Goal: Information Seeking & Learning: Check status

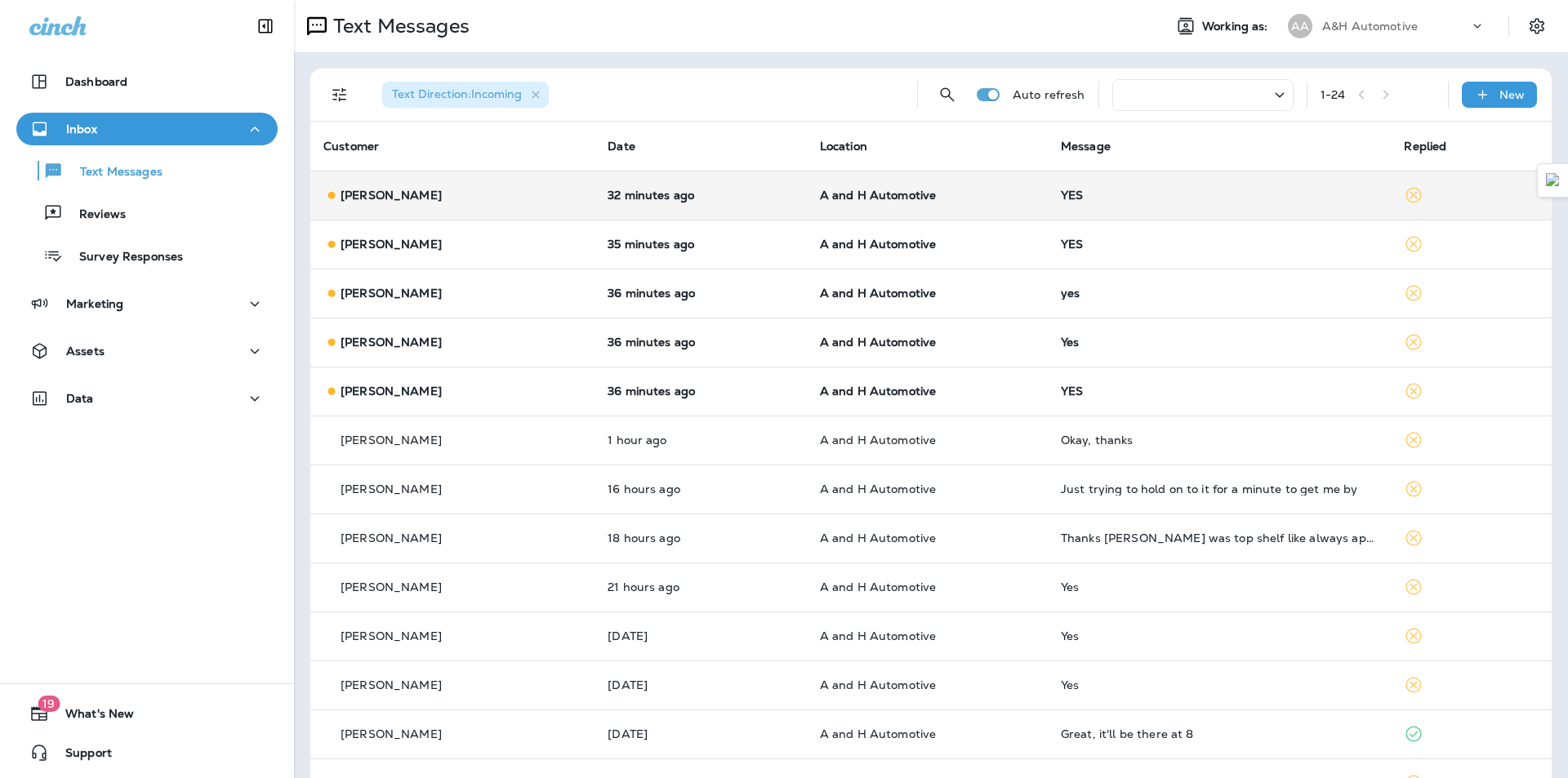
click at [820, 201] on span "A and H Automotive" at bounding box center [878, 195] width 117 height 14
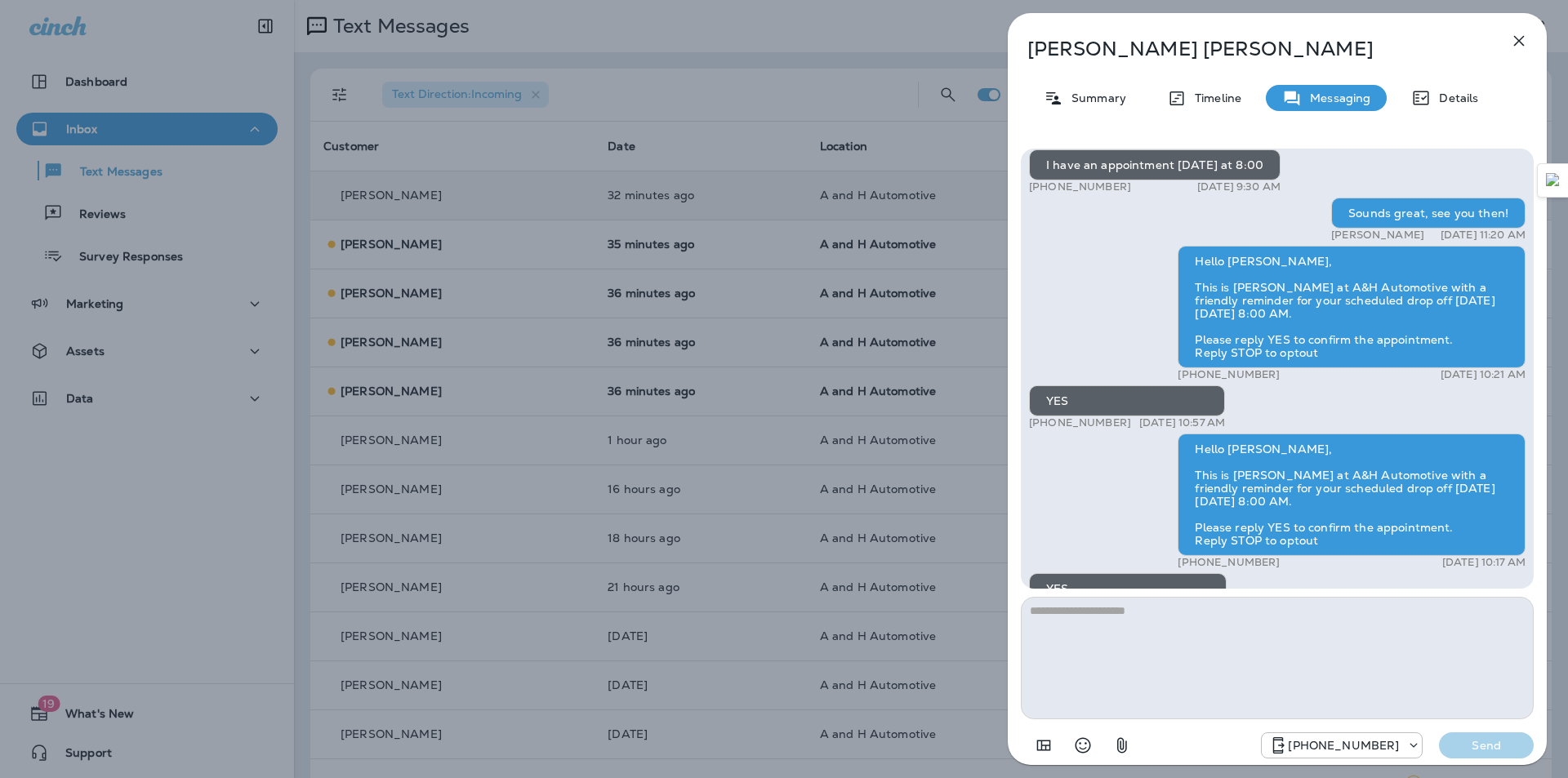
click at [936, 443] on div "[PERSON_NAME] Summary Timeline Messaging Details Hello [PERSON_NAME], This is […" at bounding box center [784, 389] width 1568 height 778
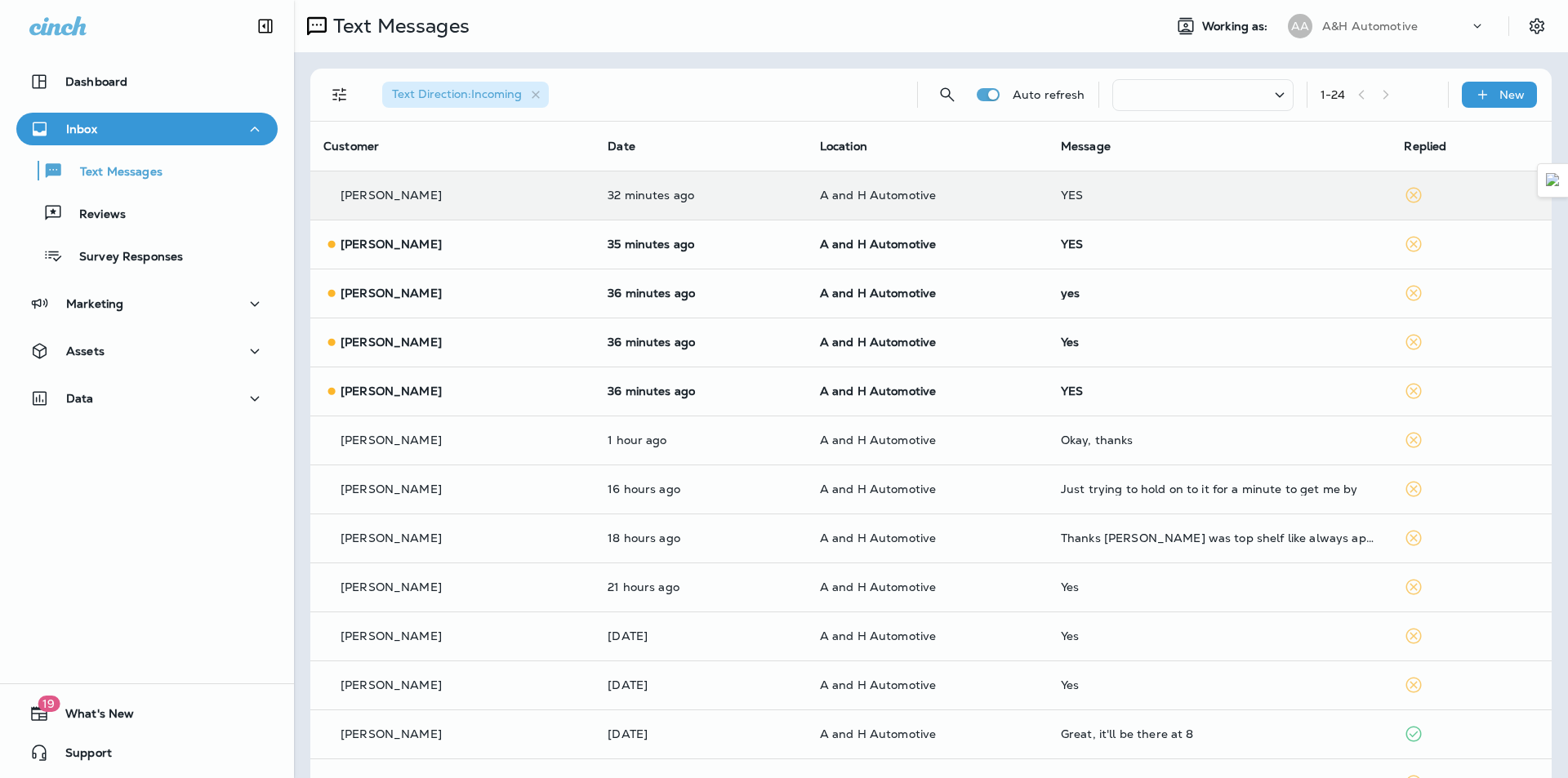
click at [912, 250] on div at bounding box center [784, 389] width 1568 height 778
click at [909, 252] on div "9334 [STREET_ADDRESS]" at bounding box center [873, 280] width 134 height 59
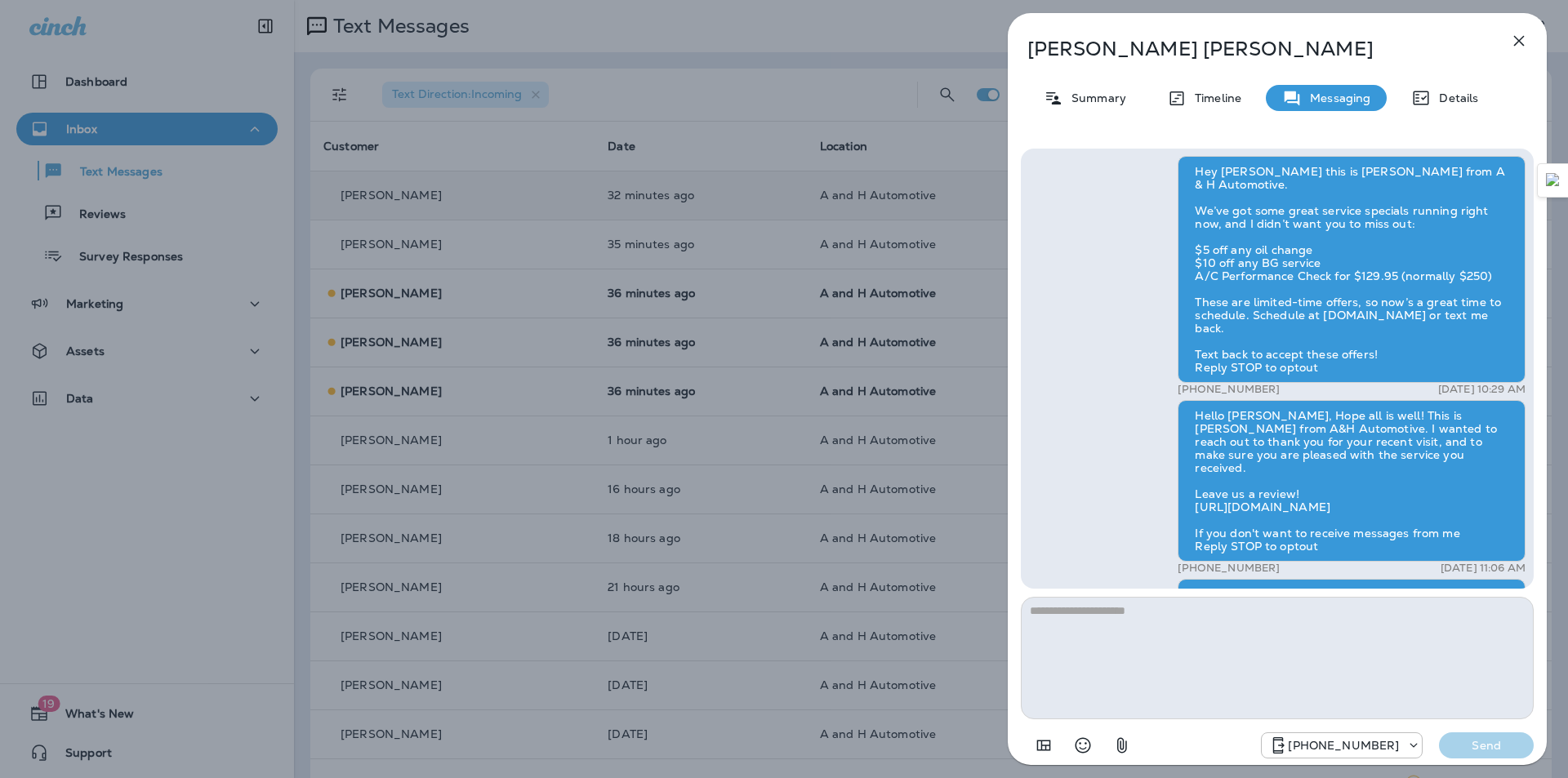
scroll to position [-1768, 0]
click at [1514, 36] on icon "button" at bounding box center [1519, 40] width 11 height 11
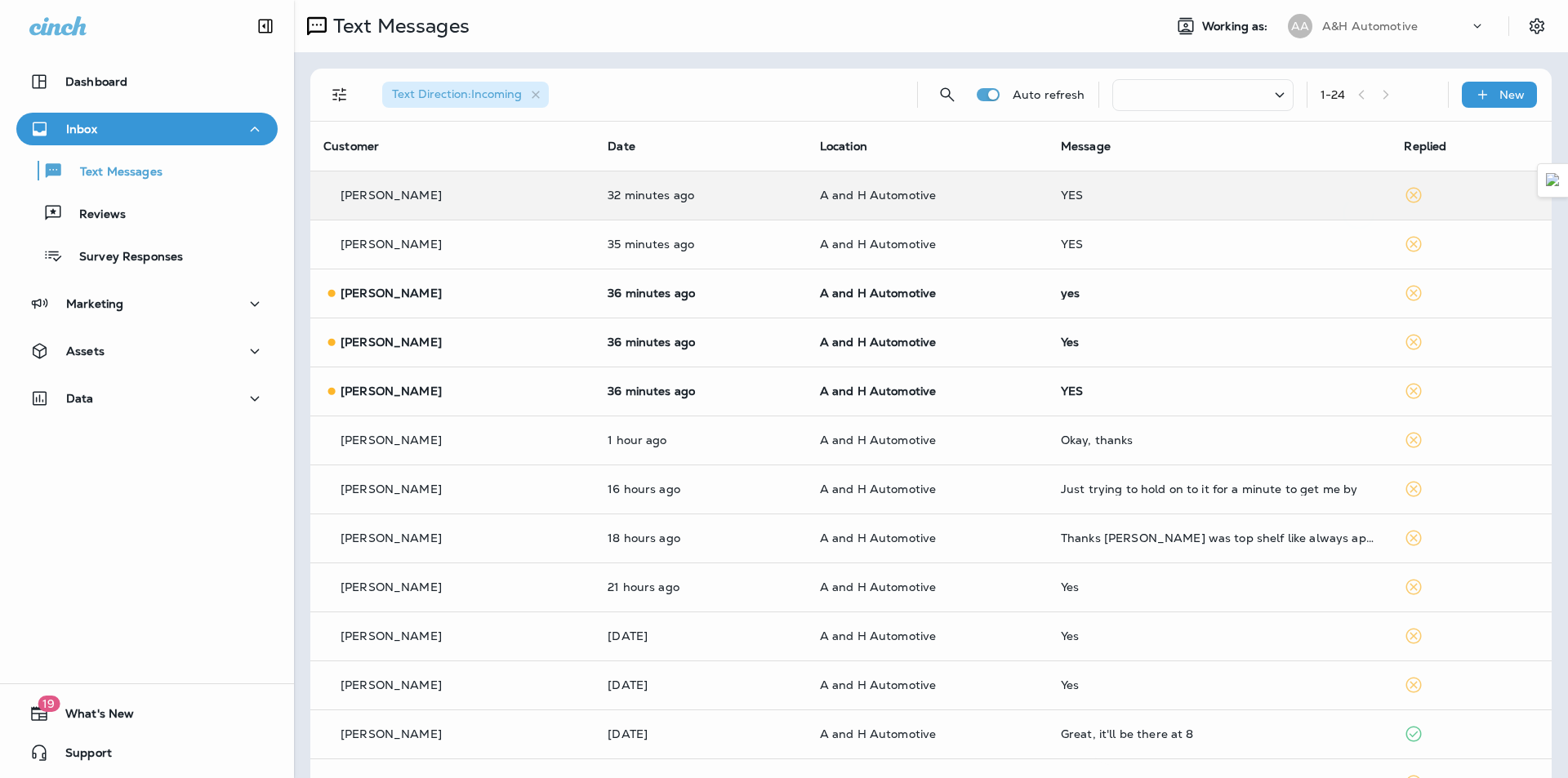
click at [884, 184] on div at bounding box center [784, 389] width 1568 height 778
click at [962, 194] on p "A and H Automotive" at bounding box center [927, 196] width 215 height 13
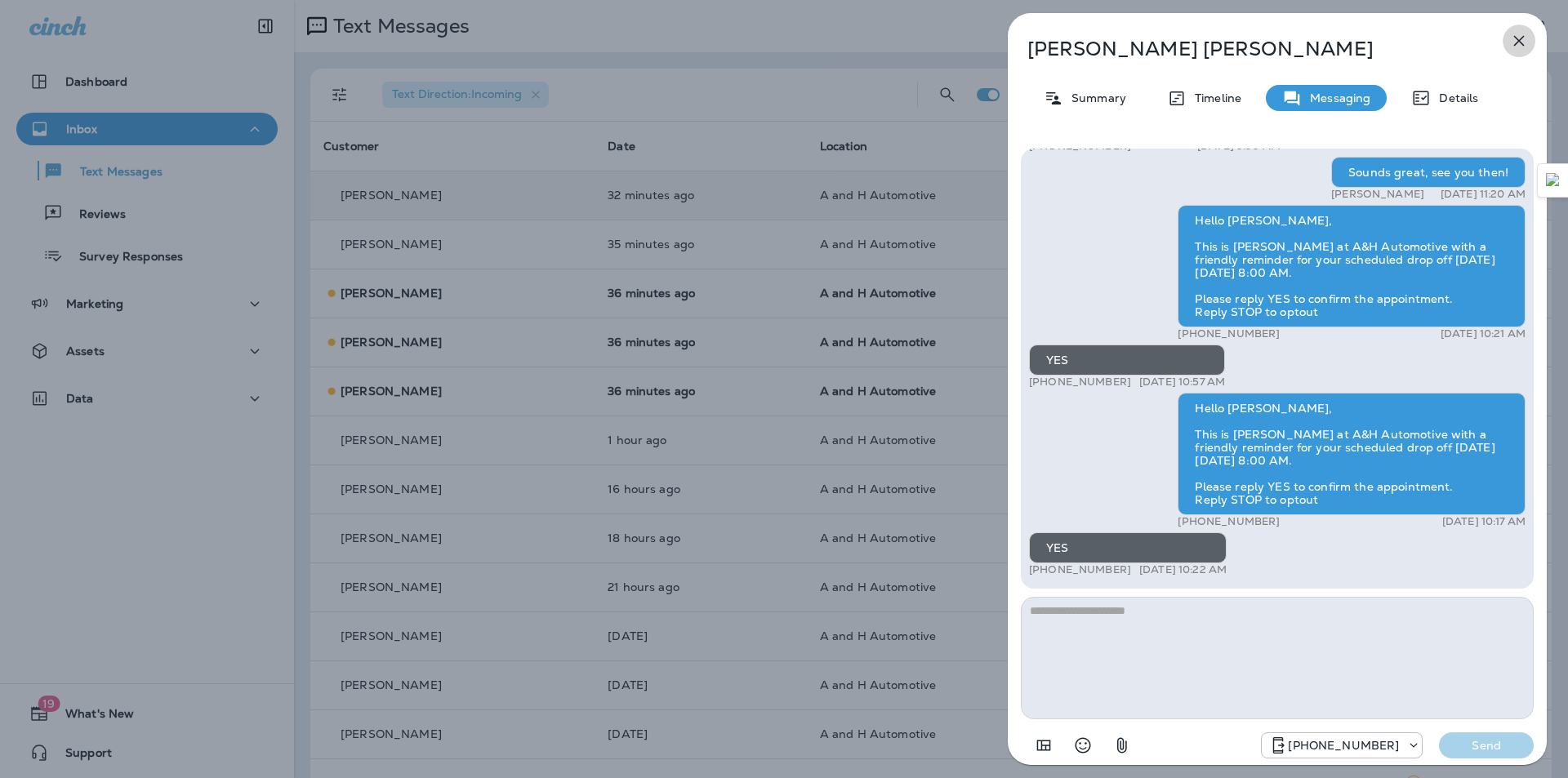
click at [1521, 47] on icon "button" at bounding box center [1519, 40] width 19 height 19
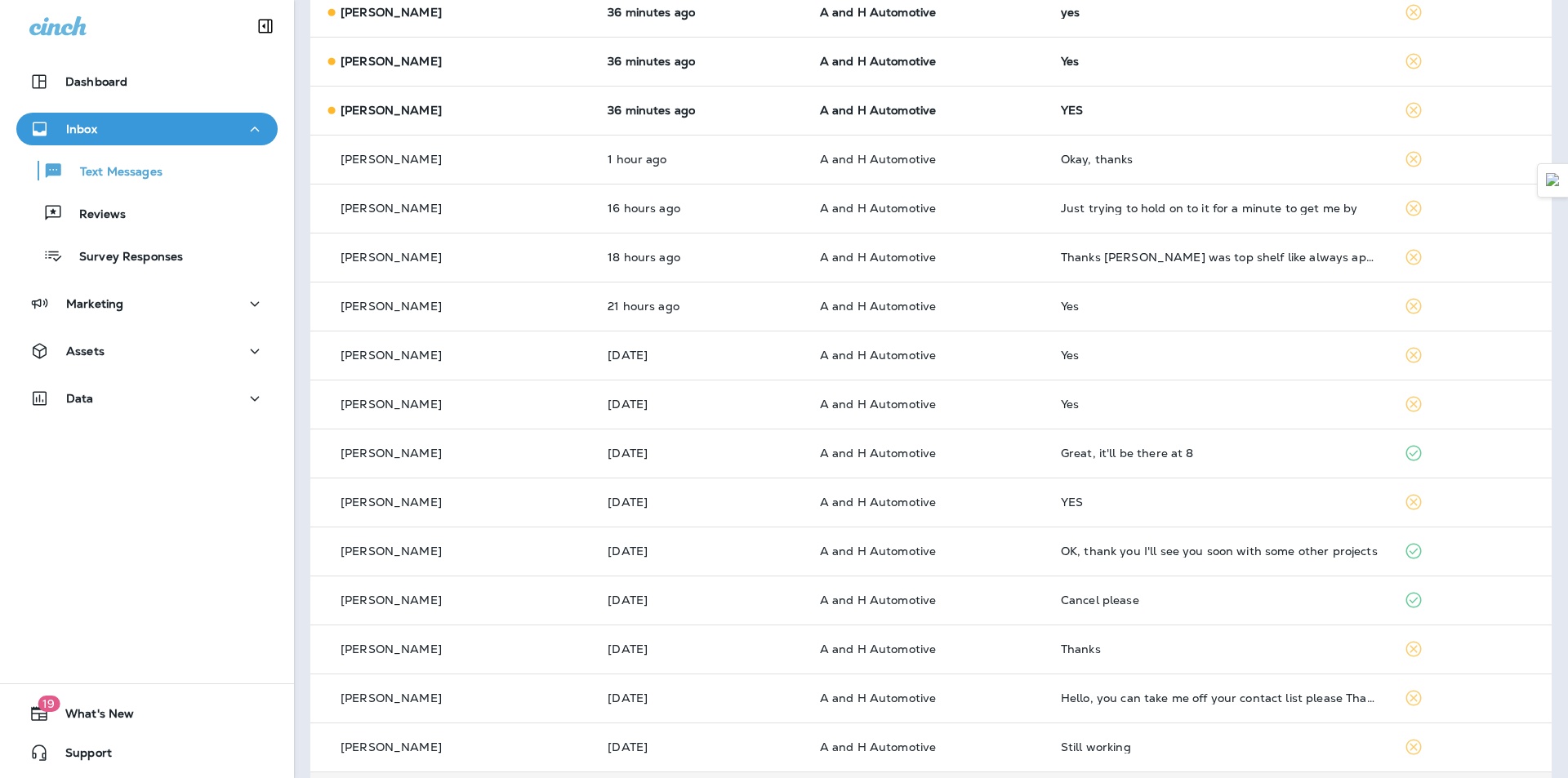
scroll to position [245, 0]
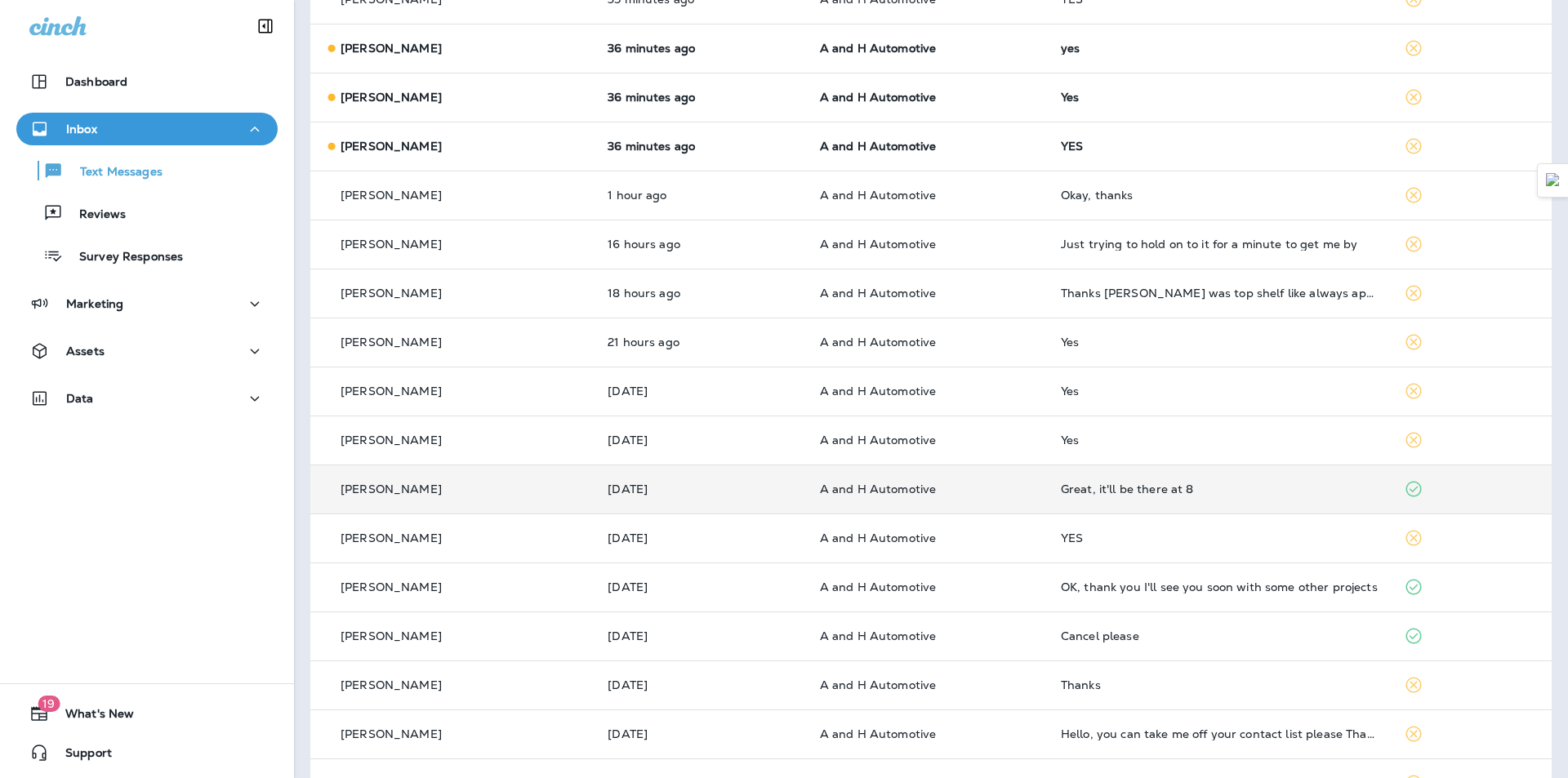
click at [989, 492] on p "A and H Automotive" at bounding box center [927, 489] width 215 height 13
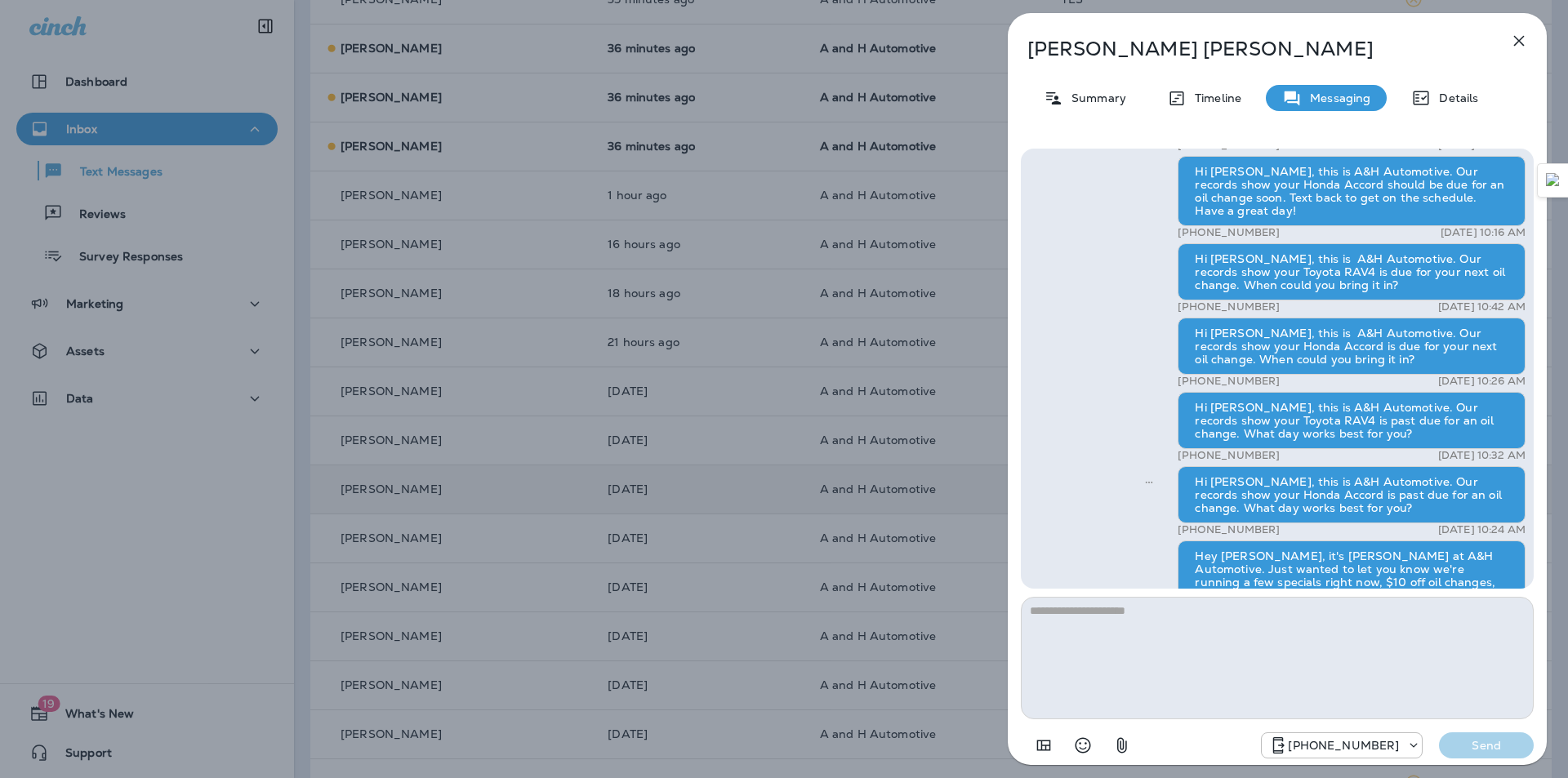
scroll to position [-381, 0]
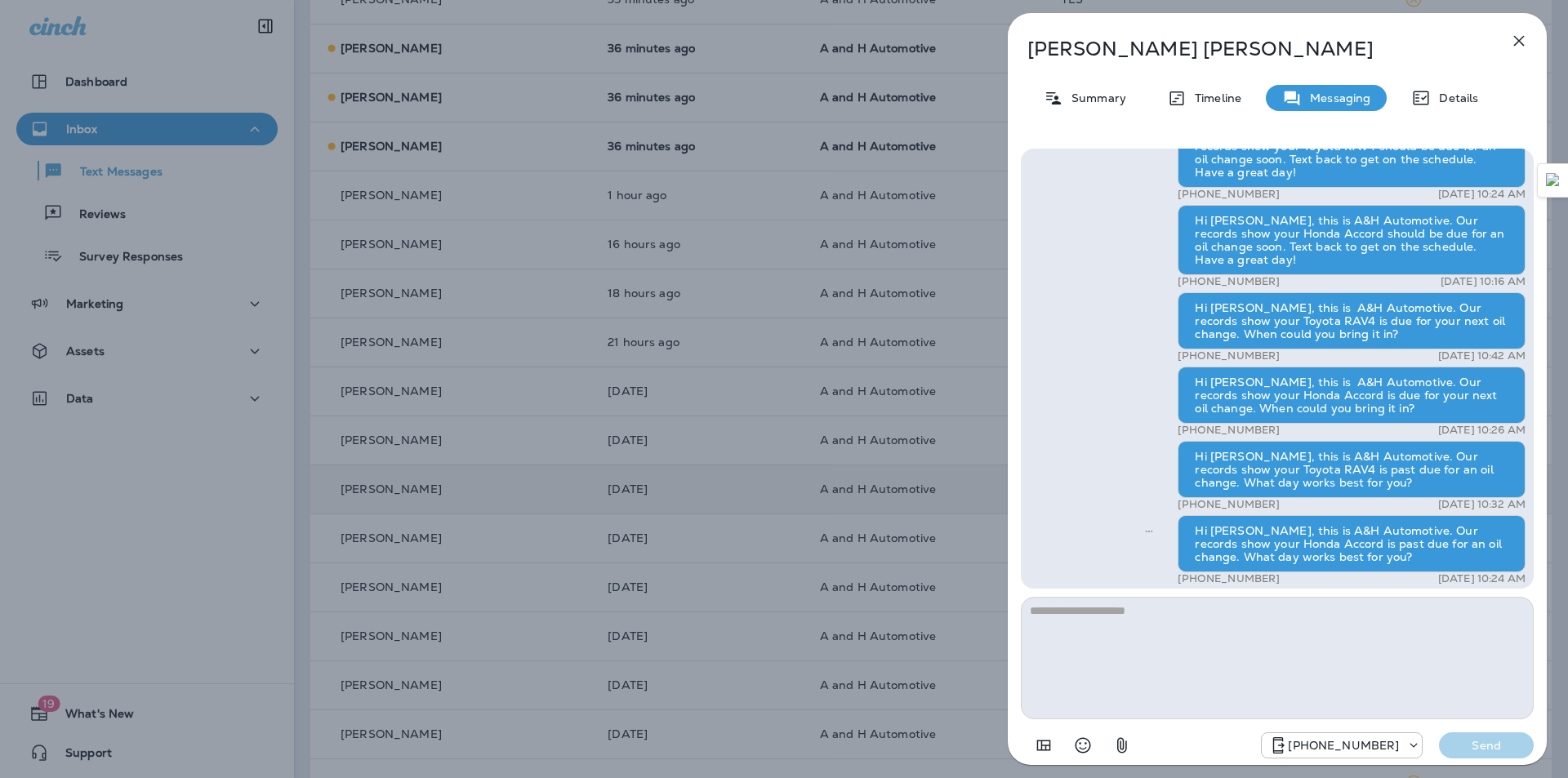
click at [1519, 43] on icon "button" at bounding box center [1519, 40] width 19 height 19
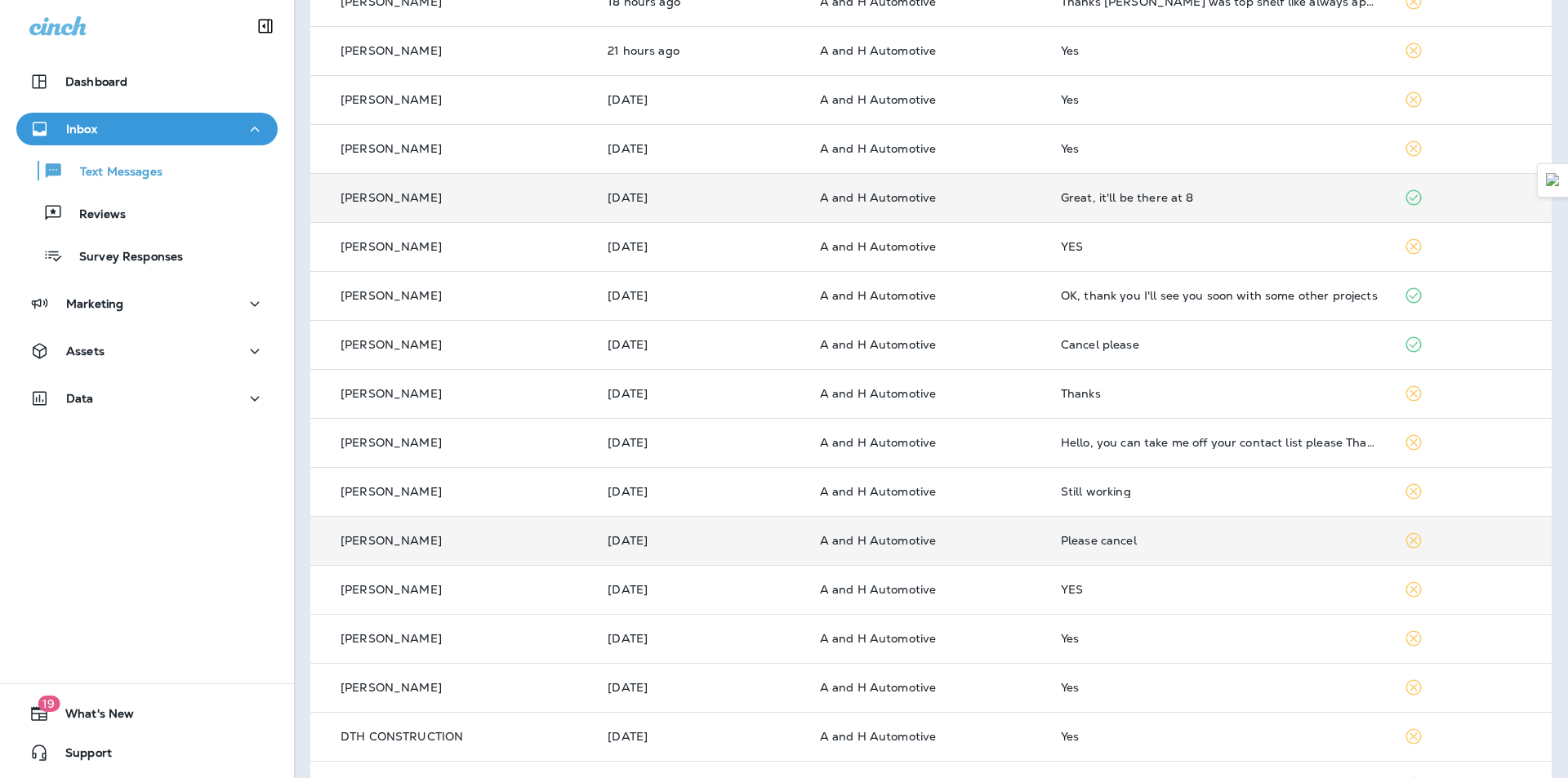
scroll to position [585, 0]
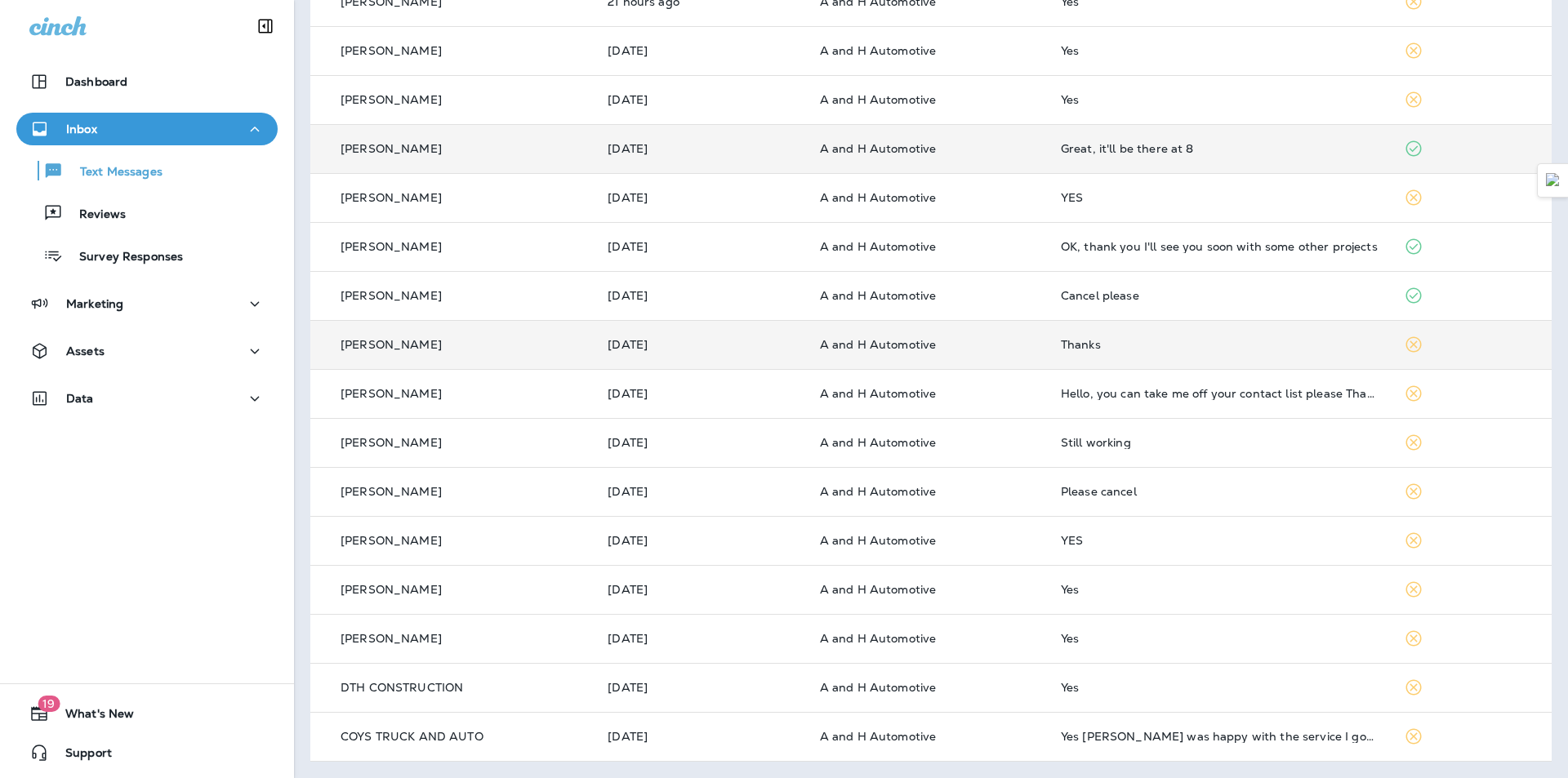
click at [929, 336] on td "A and H Automotive" at bounding box center [927, 344] width 241 height 49
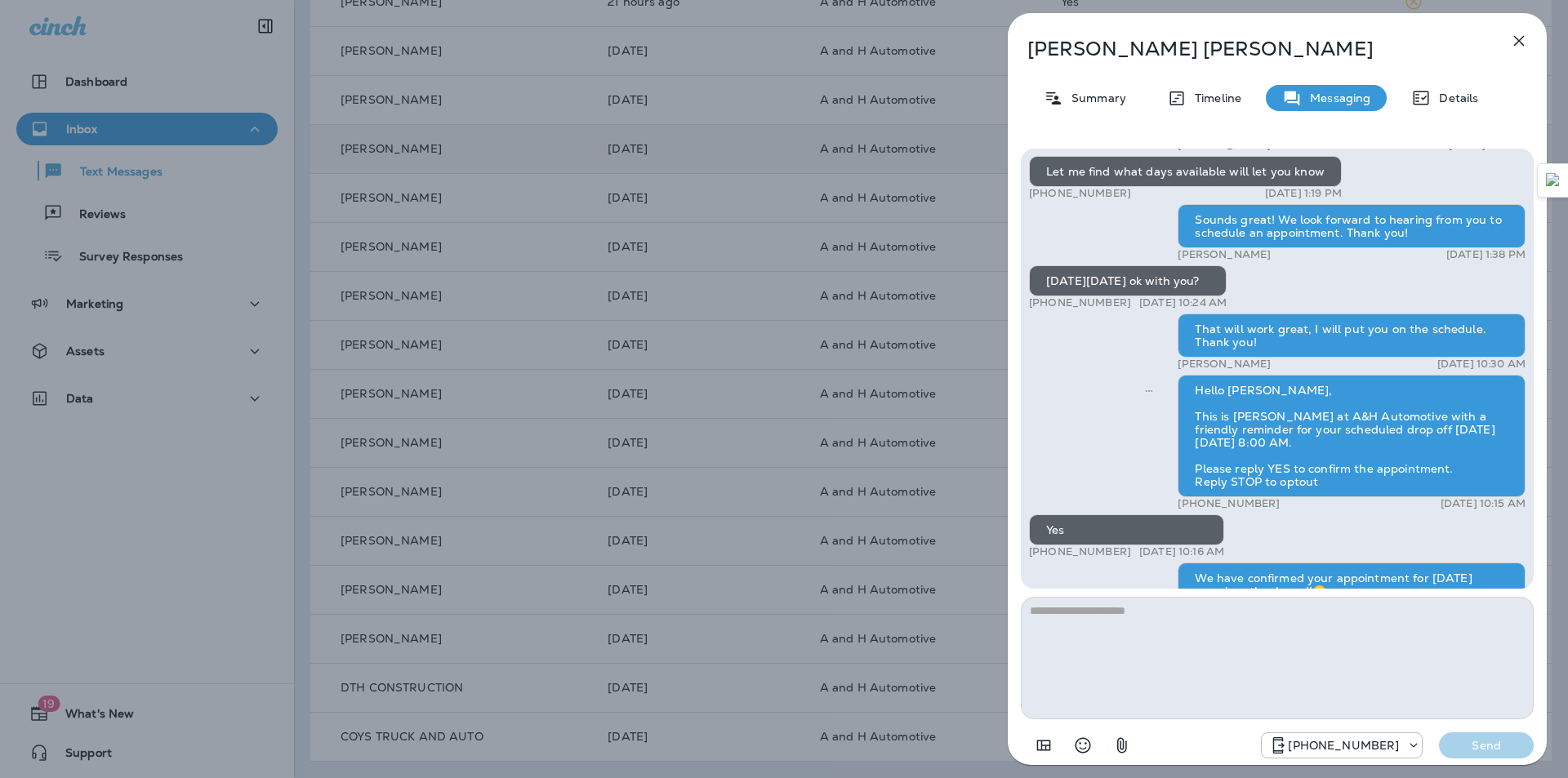
scroll to position [-653, 0]
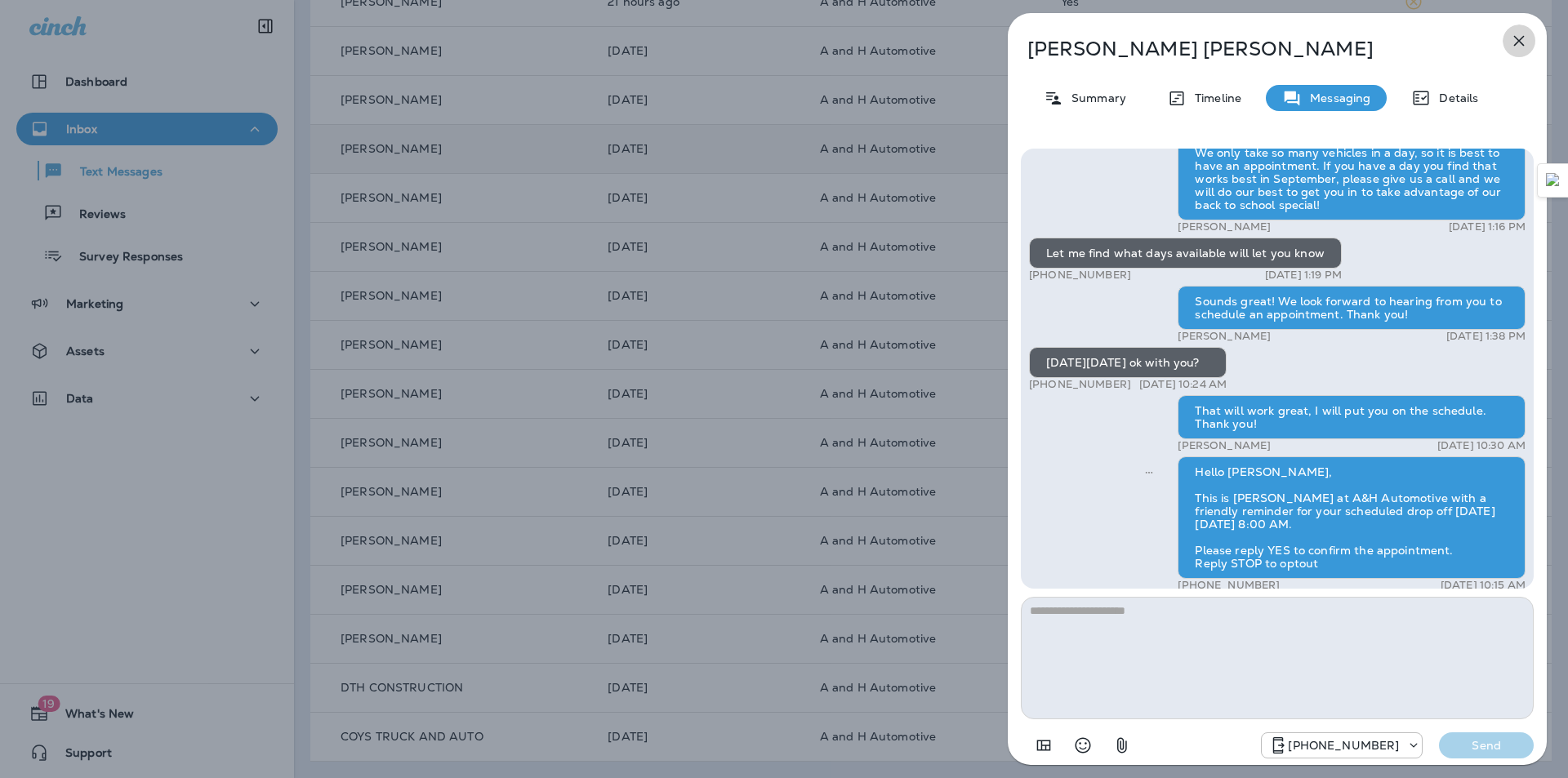
click at [1514, 37] on icon "button" at bounding box center [1519, 40] width 19 height 19
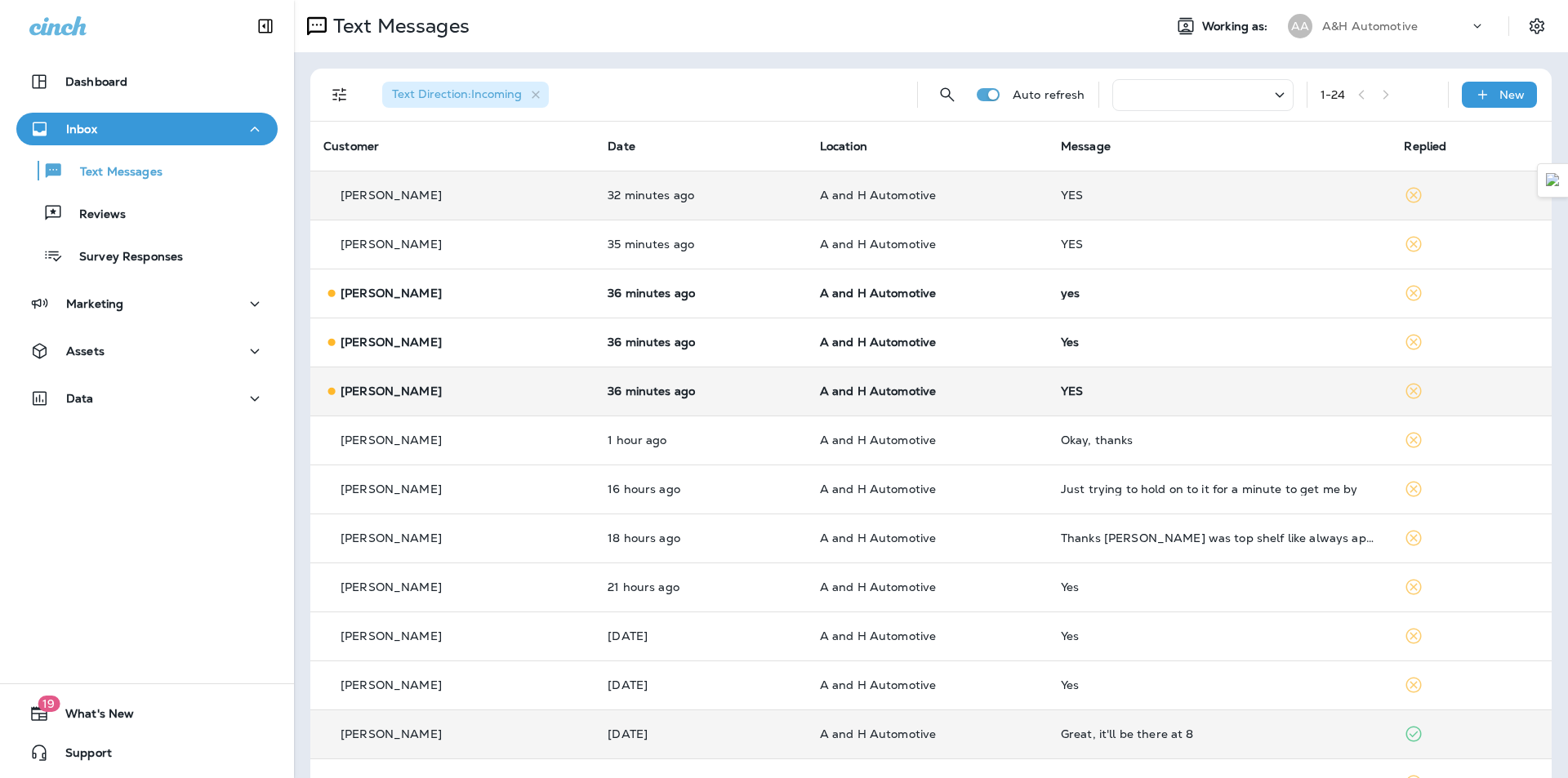
click at [524, 389] on div "[PERSON_NAME]" at bounding box center [452, 391] width 258 height 17
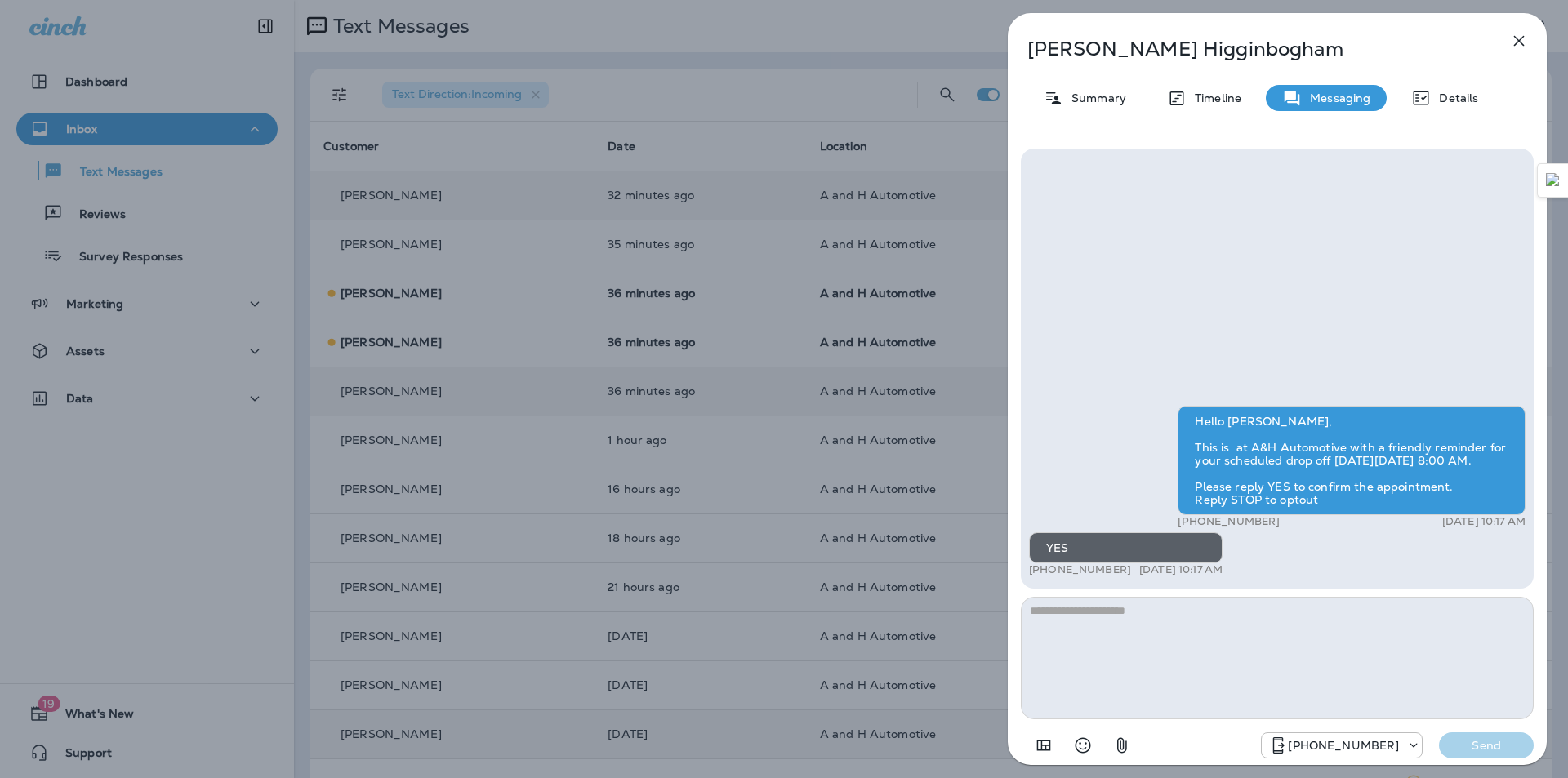
click at [438, 483] on div "[PERSON_NAME] Summary Timeline Messaging Details Hello [PERSON_NAME], This is a…" at bounding box center [784, 389] width 1568 height 778
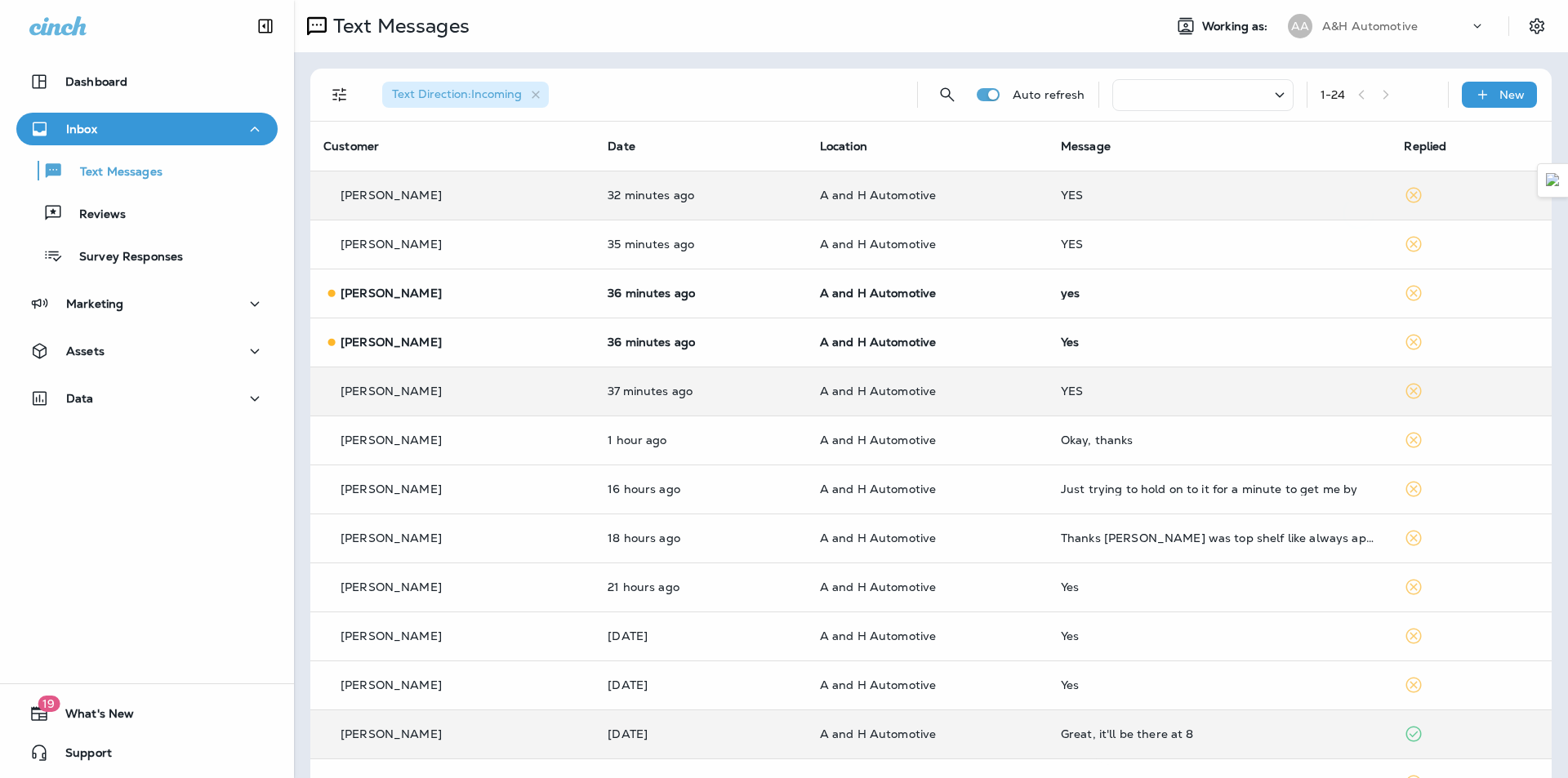
click at [441, 342] on div at bounding box center [866, 389] width 1568 height 778
click at [441, 342] on div "[PERSON_NAME]" at bounding box center [452, 342] width 258 height 17
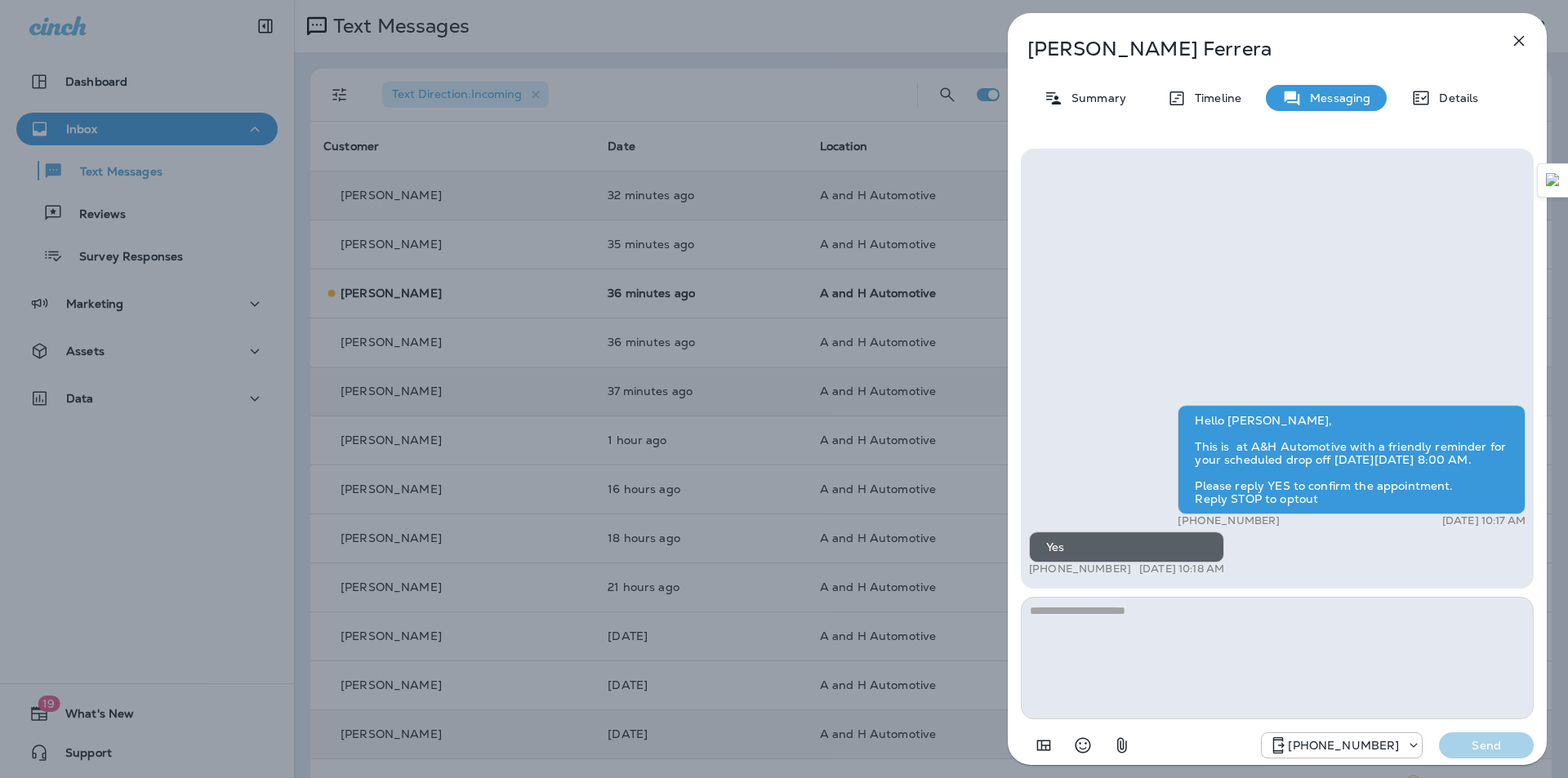
click at [535, 407] on div "[PERSON_NAME] Summary Timeline Messaging Details Hello [PERSON_NAME], This is a…" at bounding box center [784, 389] width 1568 height 778
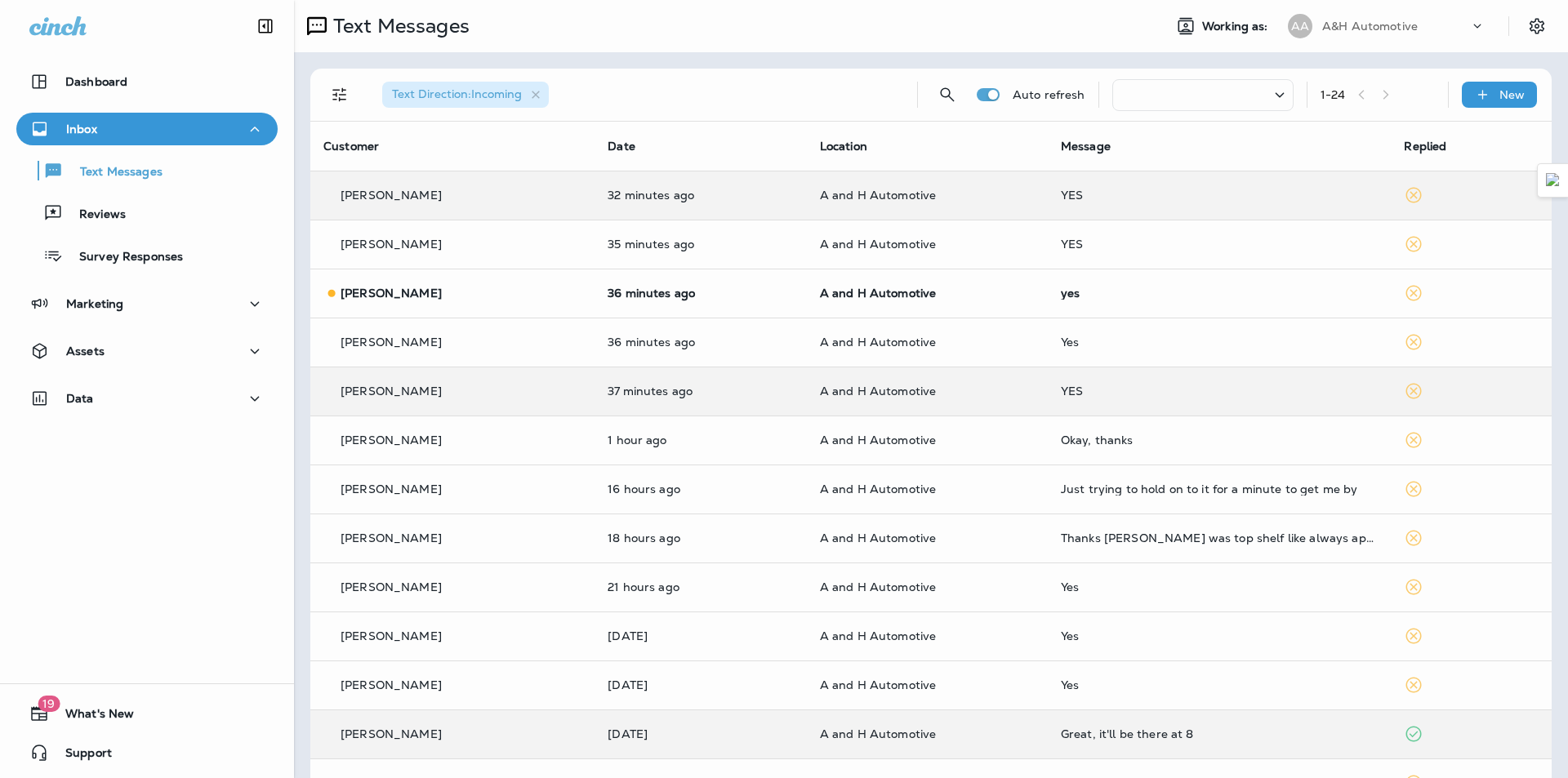
click at [520, 305] on div at bounding box center [784, 389] width 1568 height 778
click at [520, 305] on td "[PERSON_NAME]" at bounding box center [452, 293] width 284 height 49
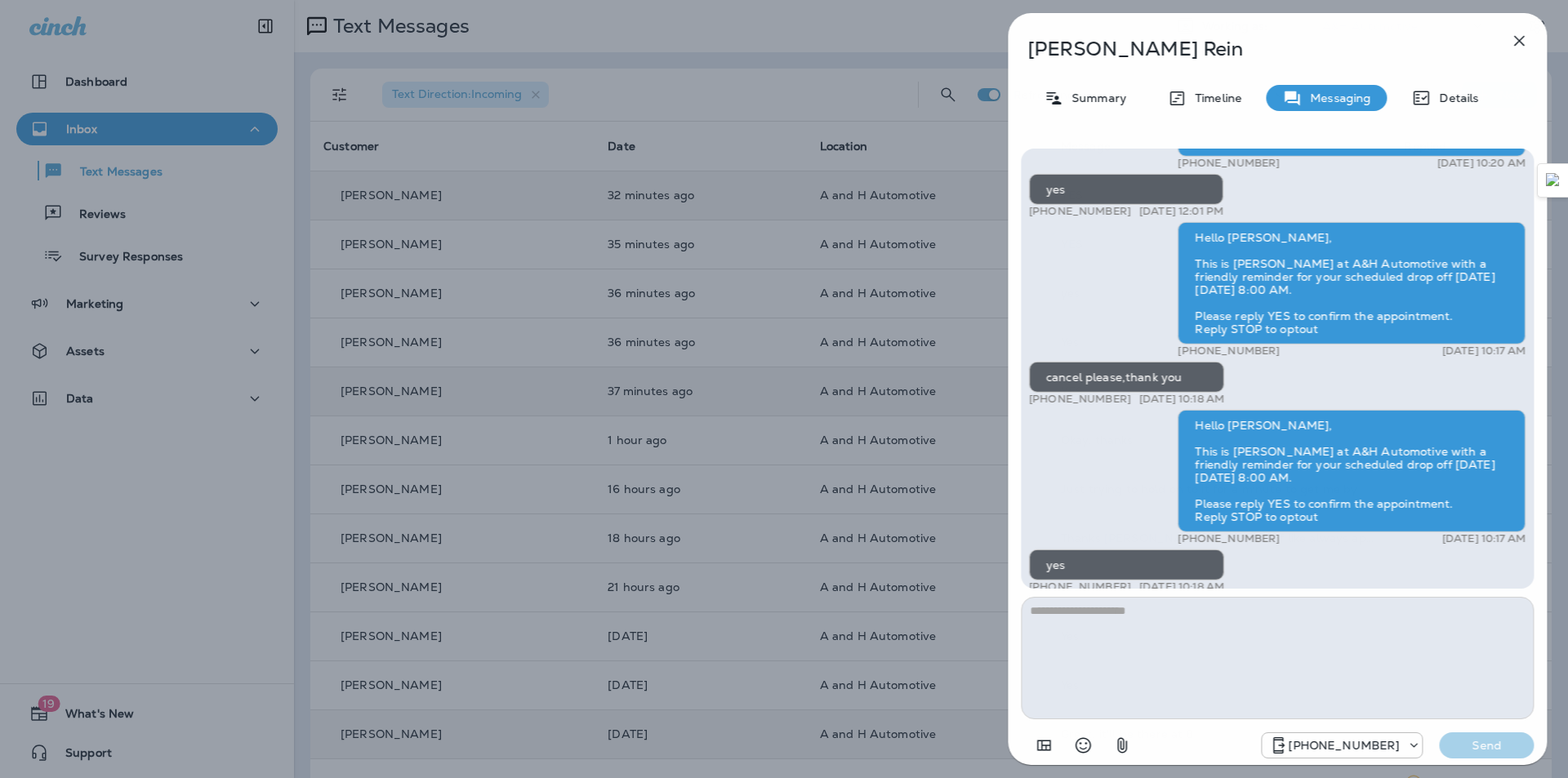
click at [611, 471] on div "[PERSON_NAME] Summary Timeline Messaging Details Hello [PERSON_NAME], This is […" at bounding box center [784, 389] width 1568 height 778
